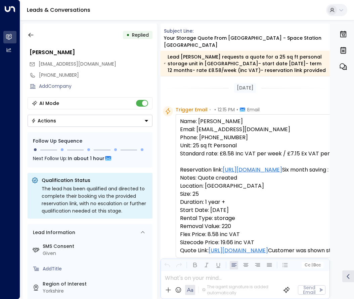
scroll to position [426, 0]
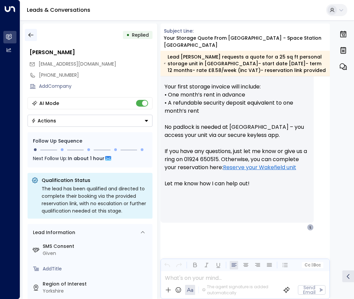
click at [30, 35] on icon "button" at bounding box center [31, 35] width 7 height 7
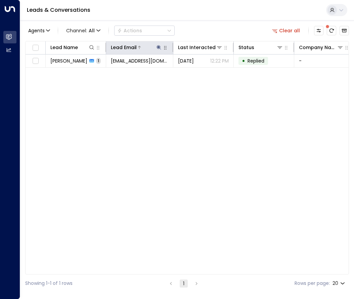
click at [158, 47] on icon at bounding box center [159, 47] width 4 height 4
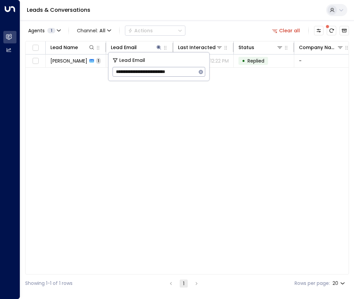
click at [202, 71] on icon "button" at bounding box center [201, 72] width 4 height 4
click at [177, 72] on input "text" at bounding box center [159, 72] width 93 height 12
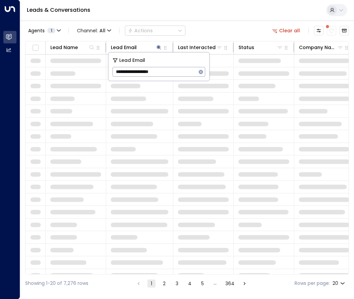
type input "**********"
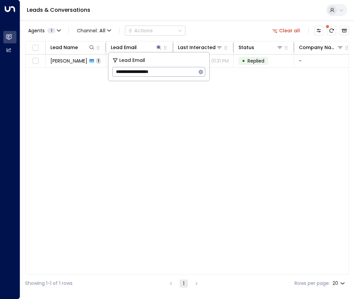
click at [176, 104] on div "Lead Name Lead Email Last Interacted Status Company Name Product # of people AI…" at bounding box center [187, 157] width 324 height 233
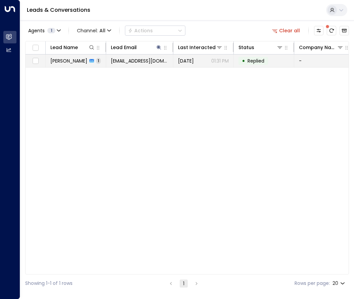
click at [92, 61] on td "[PERSON_NAME] 1" at bounding box center [76, 60] width 60 height 13
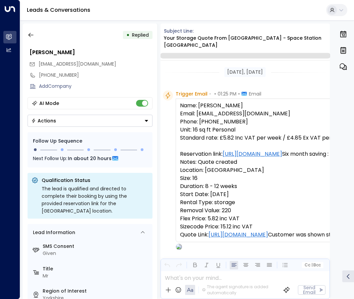
scroll to position [427, 0]
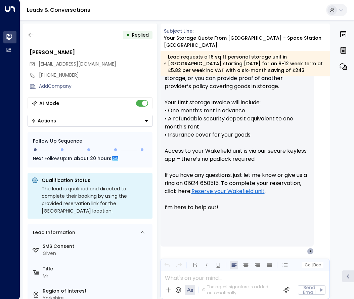
click at [135, 120] on button "Actions" at bounding box center [90, 121] width 125 height 12
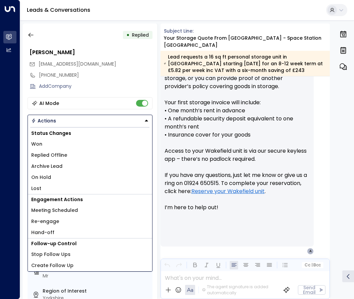
click at [46, 144] on li "Won" at bounding box center [90, 143] width 124 height 11
